Goal: Find specific page/section: Find specific page/section

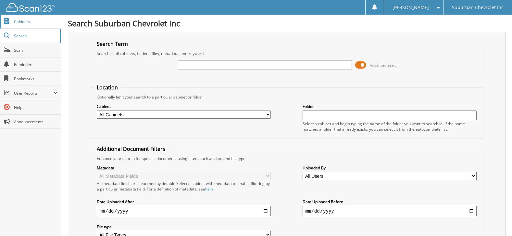
click at [26, 21] on span "Cabinets" at bounding box center [36, 22] width 44 height 6
type input "U953721"
click at [214, 67] on input "U953721" at bounding box center [265, 65] width 174 height 10
type input "U"
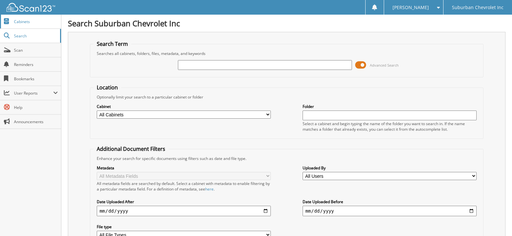
click at [19, 20] on span "Cabinets" at bounding box center [36, 22] width 44 height 6
